Goal: Information Seeking & Learning: Check status

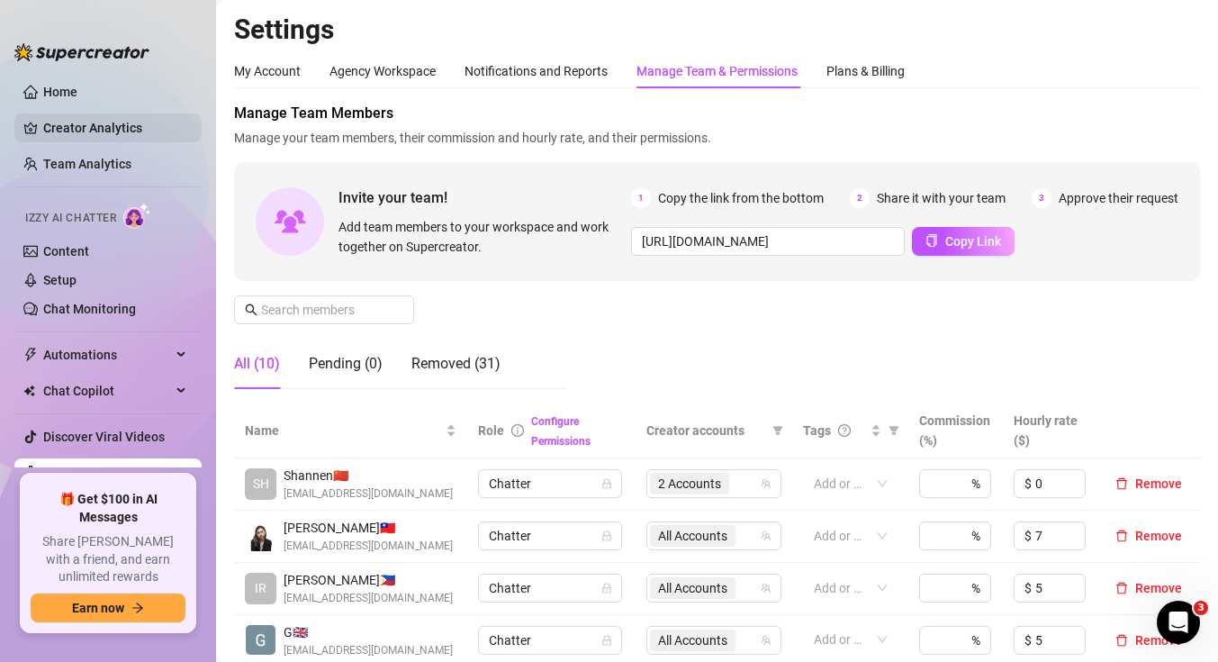
click at [122, 122] on link "Creator Analytics" at bounding box center [115, 127] width 144 height 29
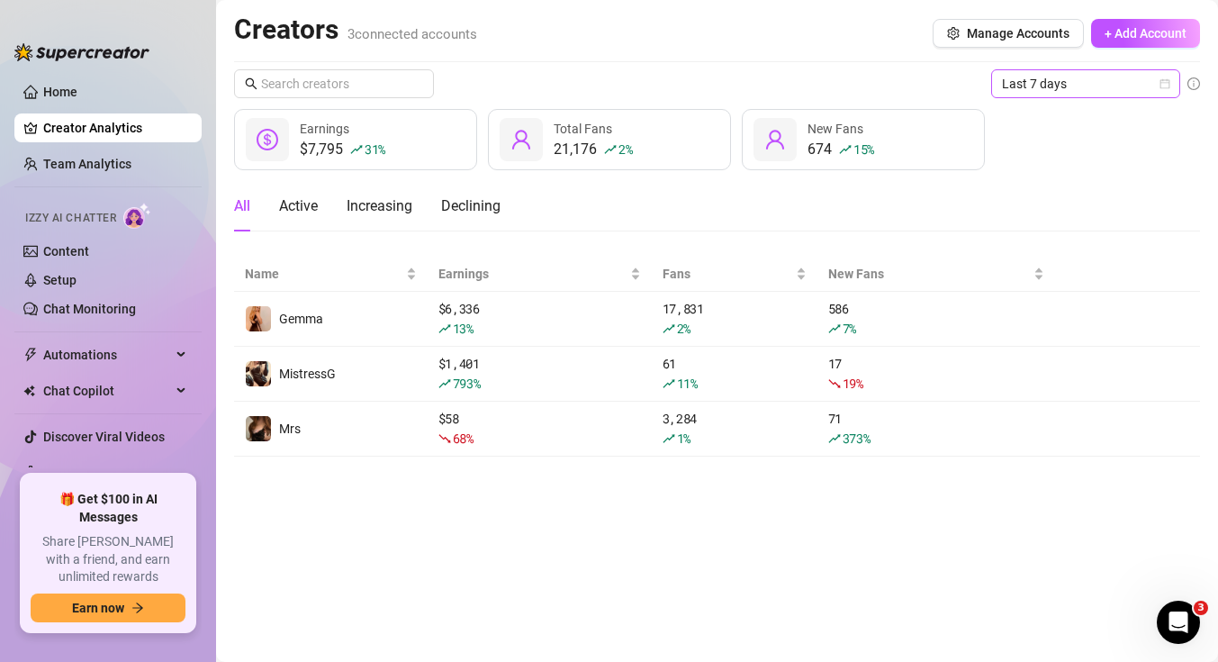
click at [1168, 86] on icon "calendar" at bounding box center [1165, 83] width 11 height 11
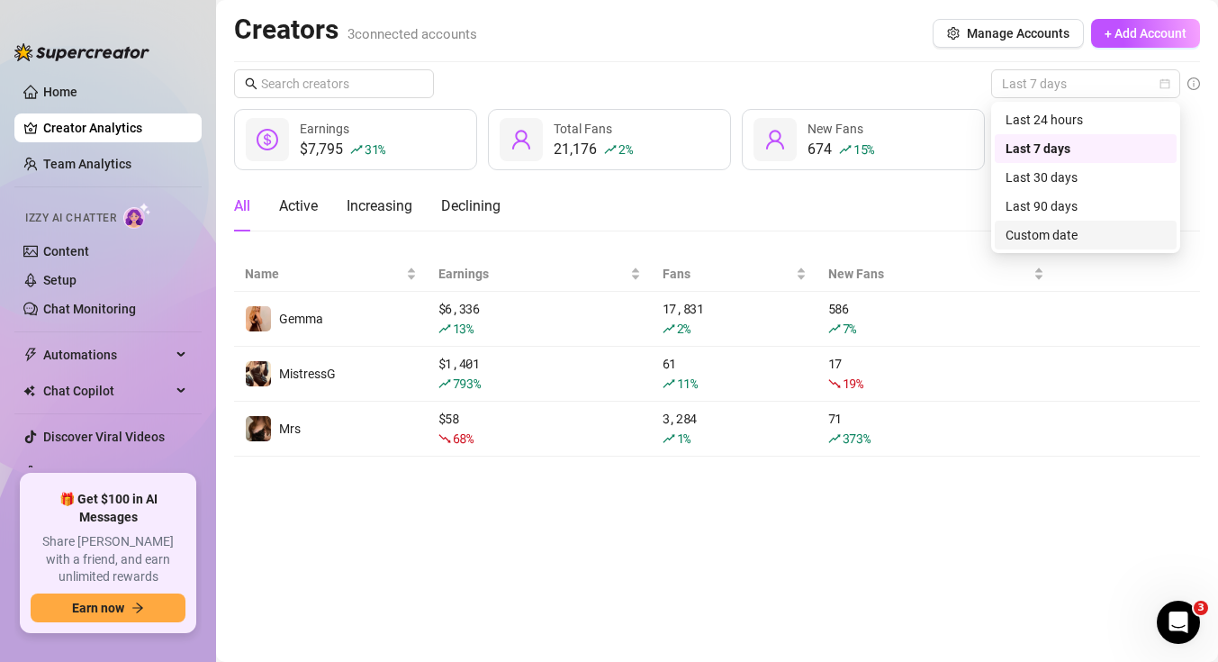
click at [1059, 225] on div "Custom date" at bounding box center [1086, 235] width 160 height 20
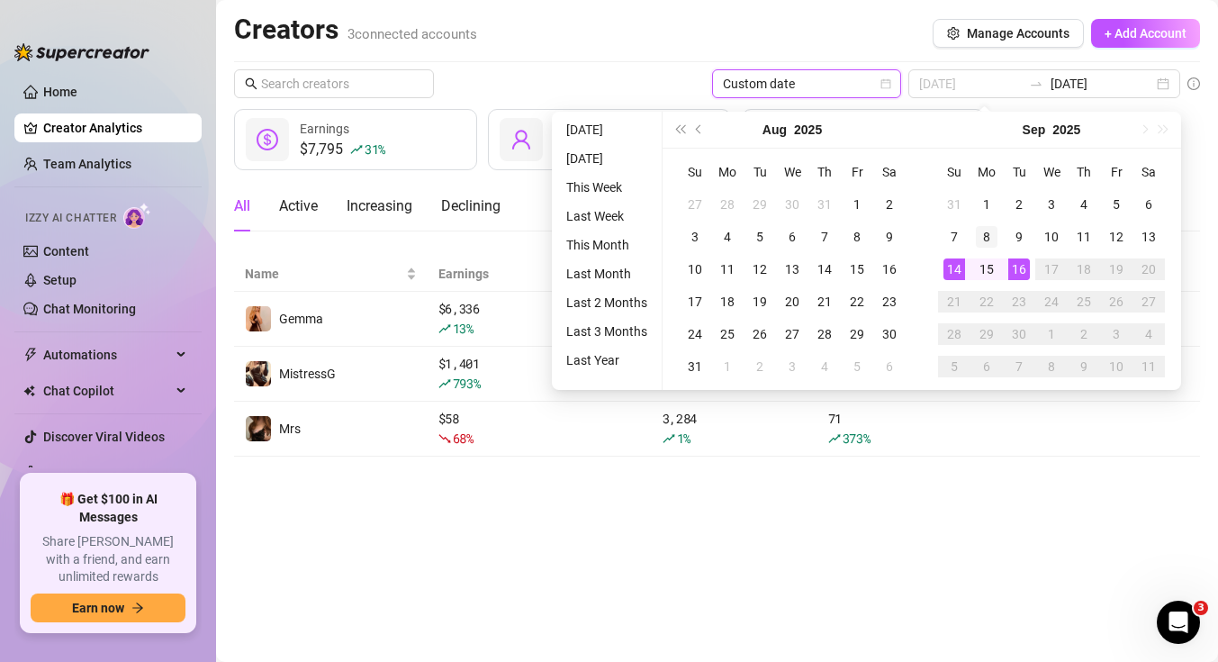
type input "[DATE]"
click at [986, 232] on div "8" at bounding box center [987, 237] width 22 height 22
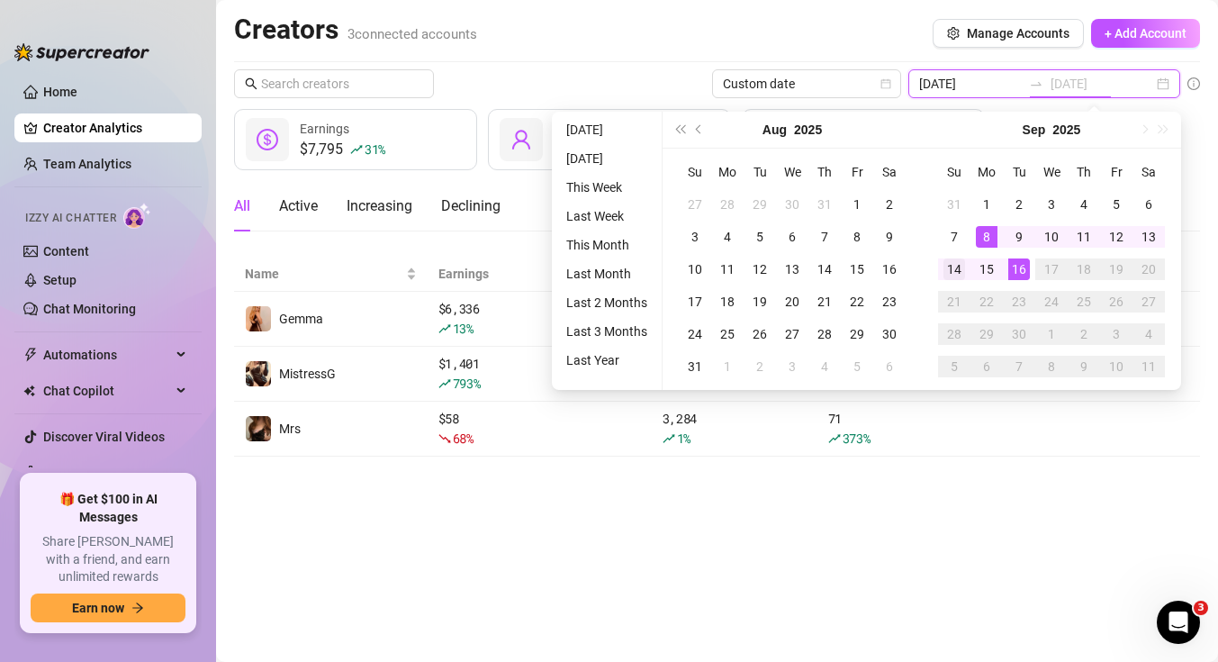
type input "[DATE]"
click at [950, 271] on div "14" at bounding box center [955, 269] width 22 height 22
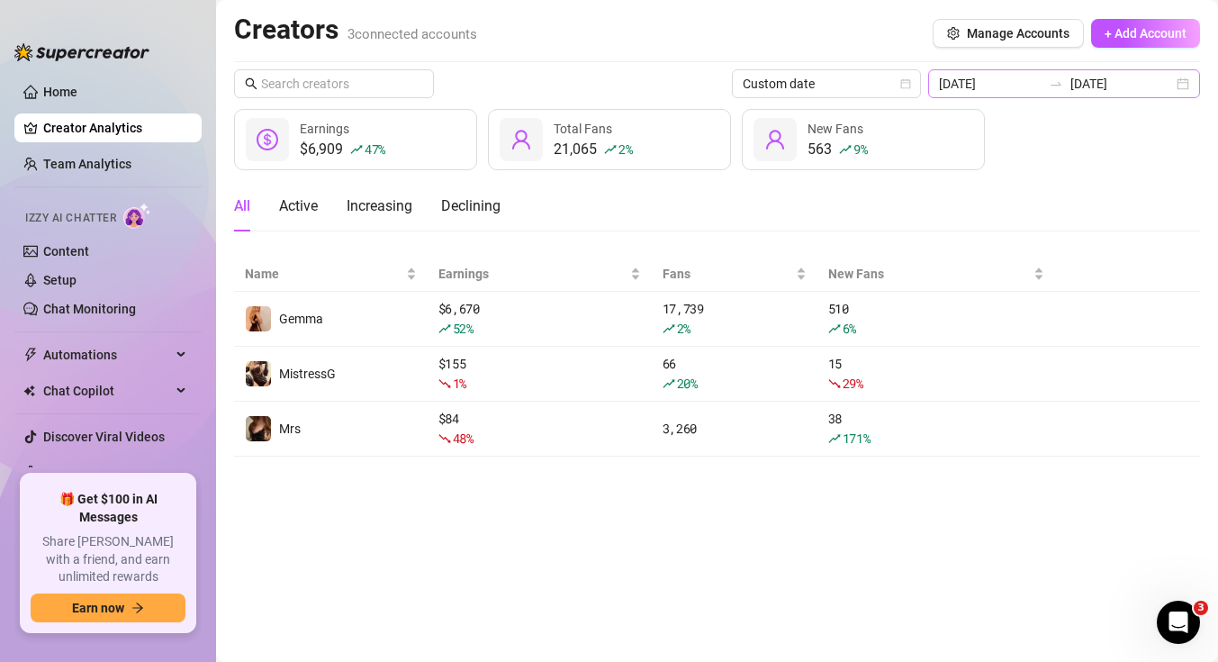
click at [1184, 84] on div "[DATE] [DATE]" at bounding box center [1064, 83] width 272 height 29
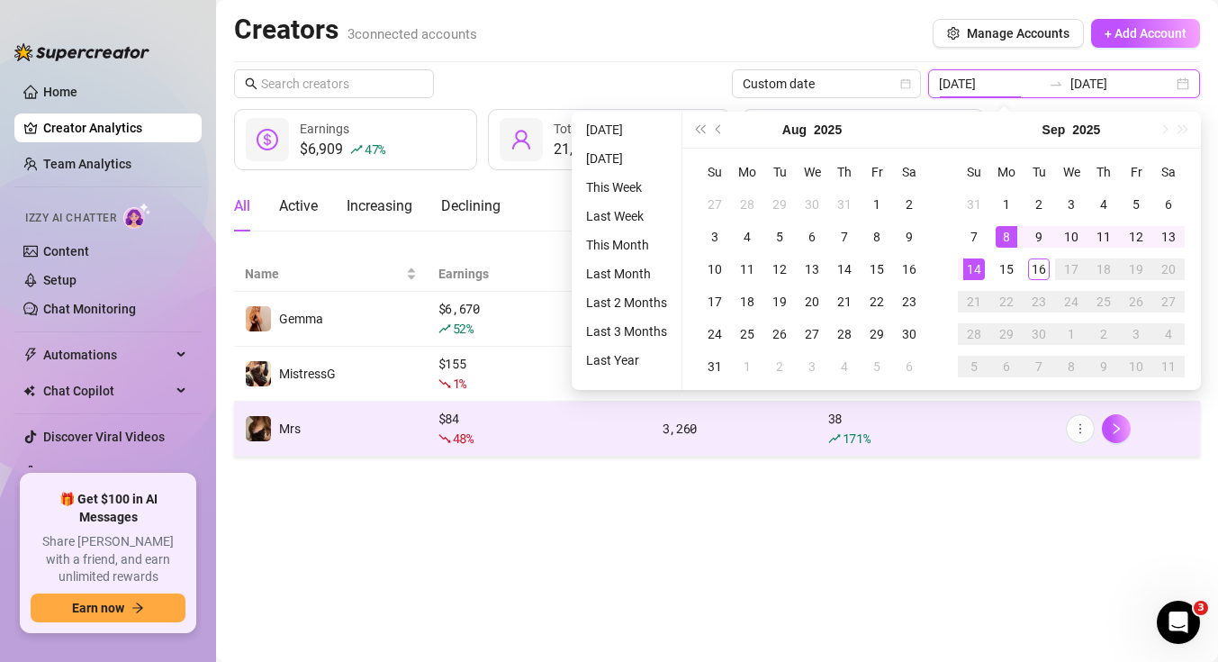
type input "[DATE]"
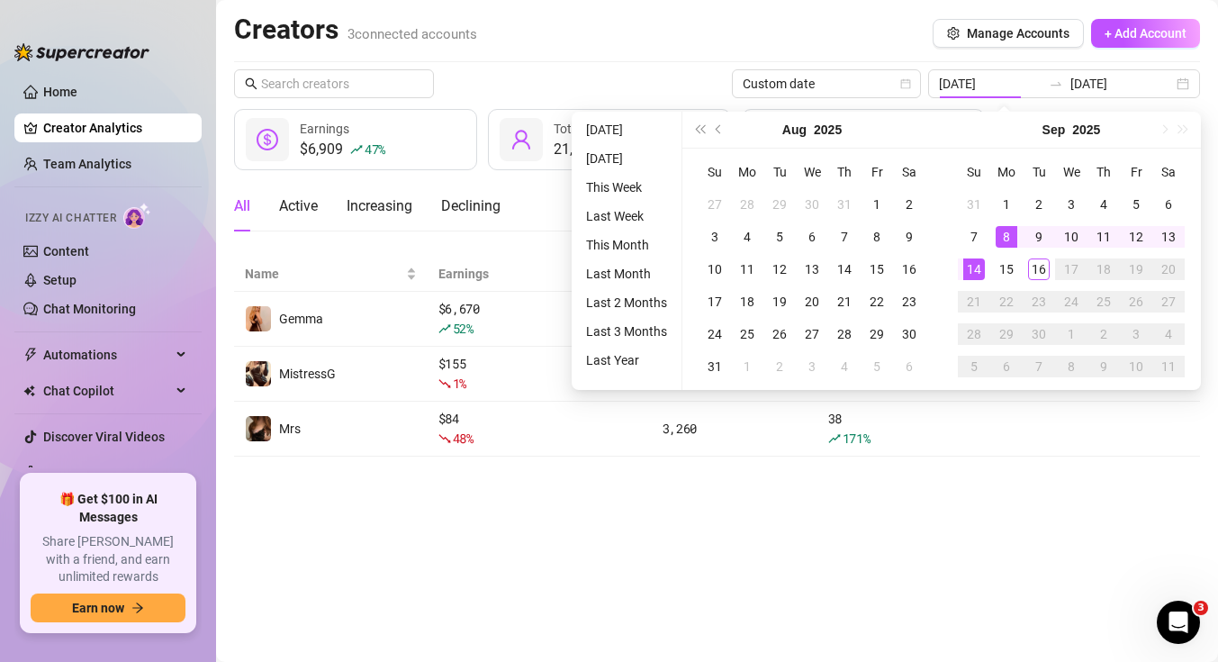
click at [1126, 517] on main "Creators 3 connected accounts Manage Accounts + Add Account Custom date [DATE] …" at bounding box center [717, 331] width 1002 height 662
